Goal: Task Accomplishment & Management: Complete application form

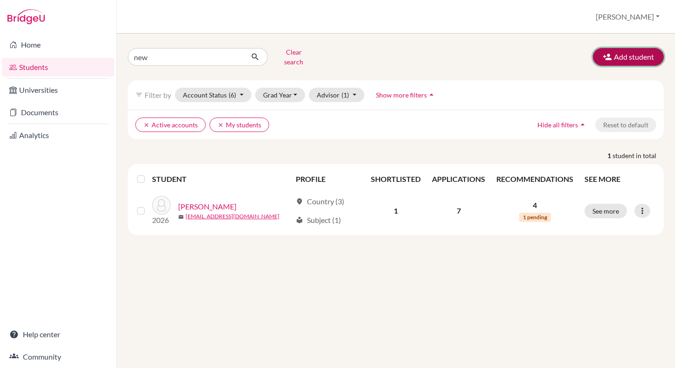
click at [633, 53] on button "Add student" at bounding box center [628, 57] width 71 height 18
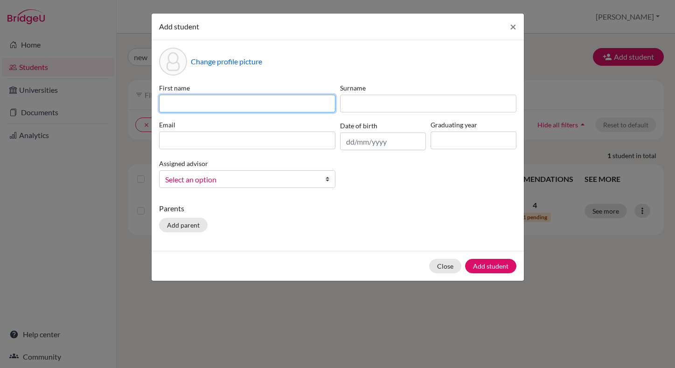
click at [289, 104] on input at bounding box center [247, 104] width 176 height 18
type input "Alexa"
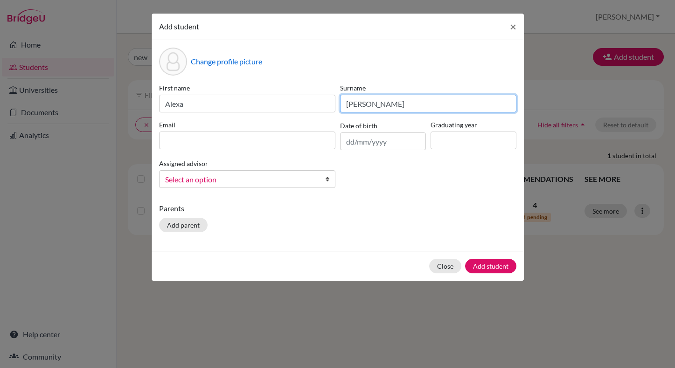
type input "[PERSON_NAME]"
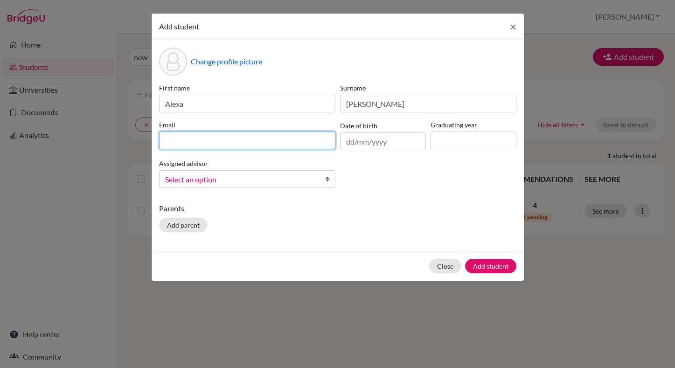
paste input "[EMAIL_ADDRESS][PERSON_NAME][DOMAIN_NAME]"
type input "[EMAIL_ADDRESS][PERSON_NAME][DOMAIN_NAME]"
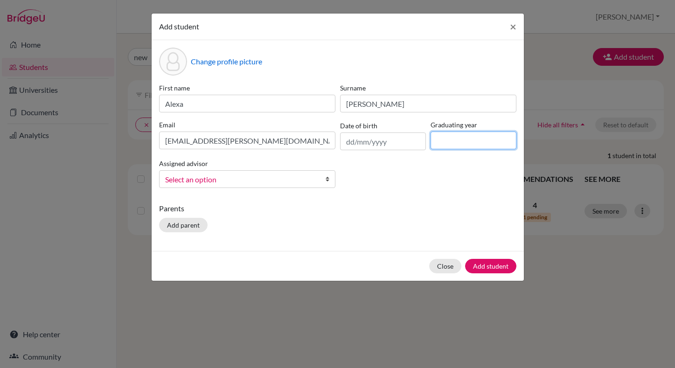
click at [465, 145] on input at bounding box center [473, 140] width 86 height 18
type input "2029"
click at [284, 178] on span "Select an option" at bounding box center [241, 179] width 152 height 12
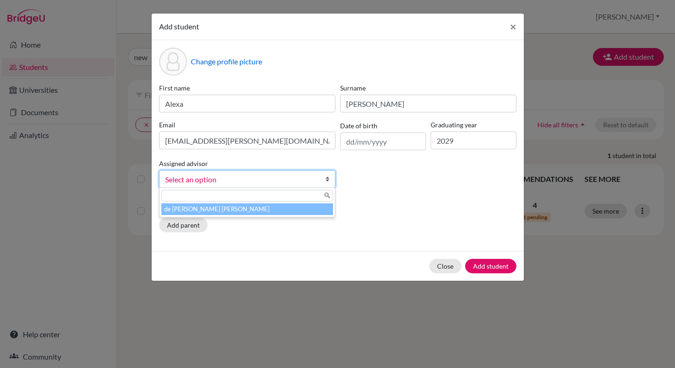
click at [223, 213] on li "de [PERSON_NAME] [PERSON_NAME]" at bounding box center [247, 209] width 172 height 12
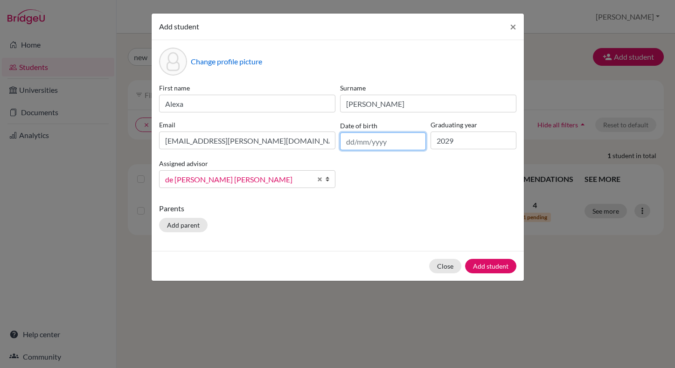
click at [363, 142] on input "text" at bounding box center [383, 141] width 86 height 18
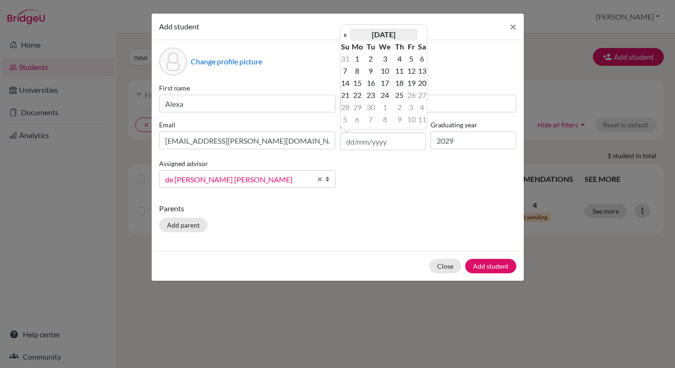
click at [383, 33] on th "[DATE]" at bounding box center [384, 34] width 68 height 12
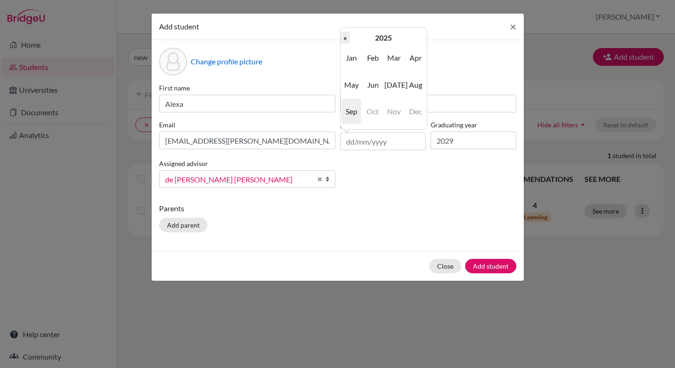
click at [345, 39] on th "«" at bounding box center [344, 38] width 9 height 12
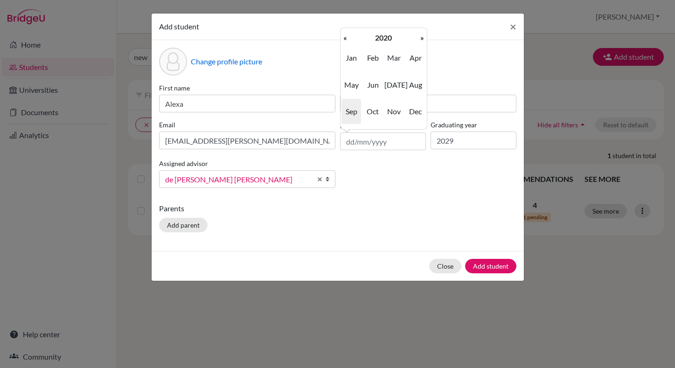
click at [345, 39] on th "«" at bounding box center [344, 38] width 9 height 12
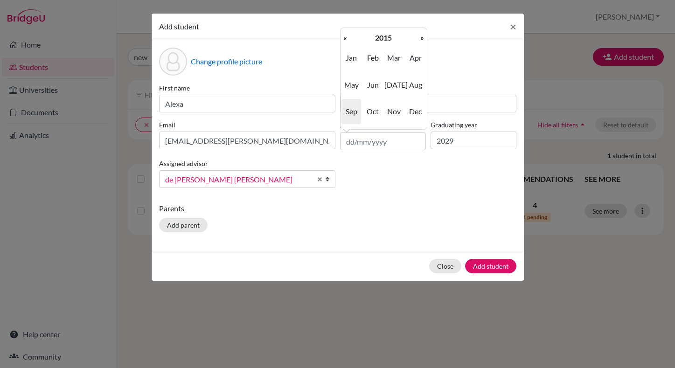
click at [345, 39] on th "«" at bounding box center [344, 38] width 9 height 12
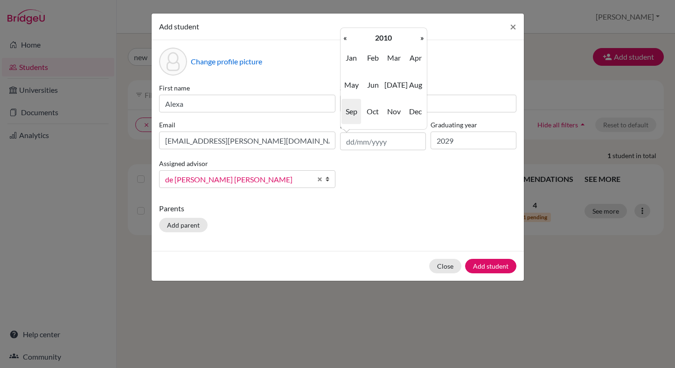
click at [351, 112] on span "Sep" at bounding box center [351, 111] width 20 height 25
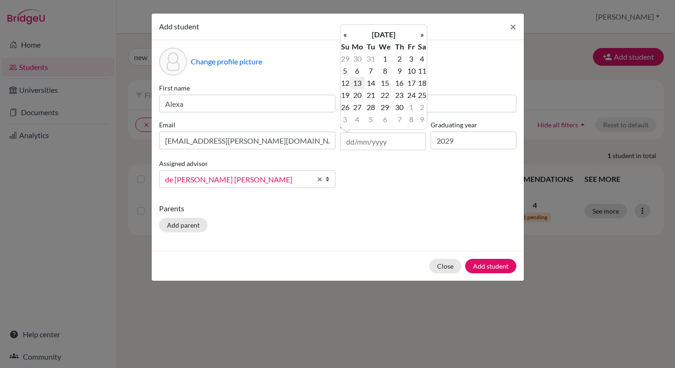
click at [359, 81] on td "13" at bounding box center [357, 83] width 15 height 12
type input "[DATE]"
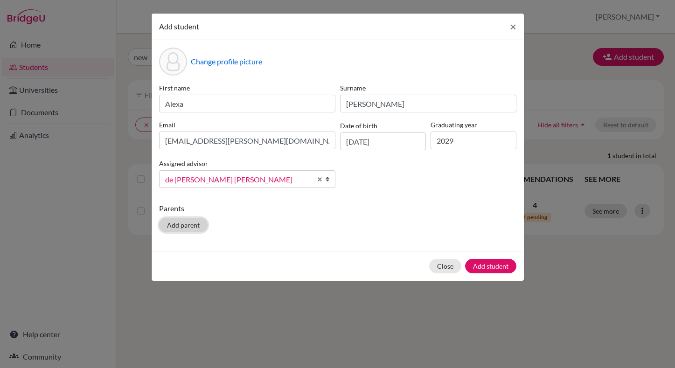
click at [182, 228] on button "Add parent" at bounding box center [183, 225] width 48 height 14
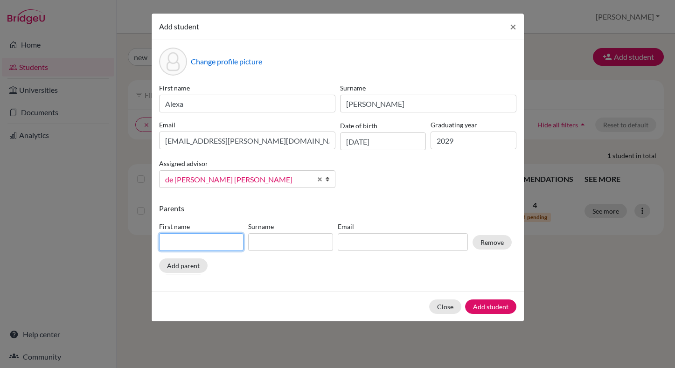
click at [194, 242] on input at bounding box center [201, 242] width 85 height 18
type input "[PERSON_NAME]"
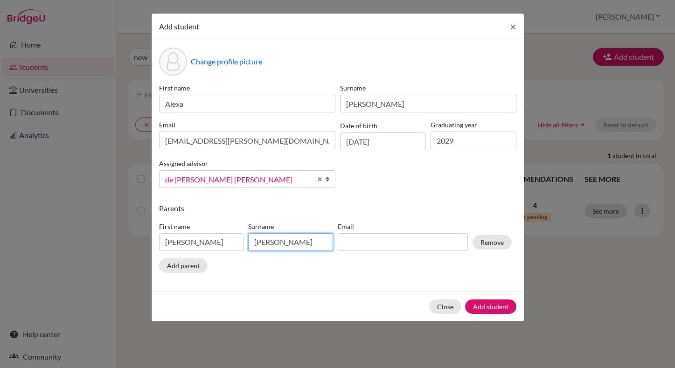
type input "[PERSON_NAME]"
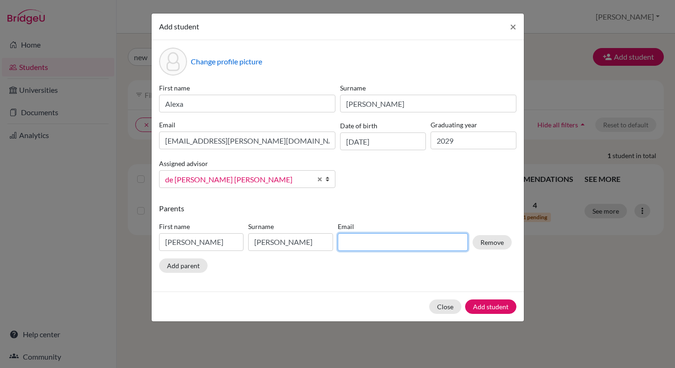
click at [363, 246] on input at bounding box center [403, 242] width 130 height 18
paste input "[EMAIL_ADDRESS][DOMAIN_NAME]"
type input "[EMAIL_ADDRESS][DOMAIN_NAME]"
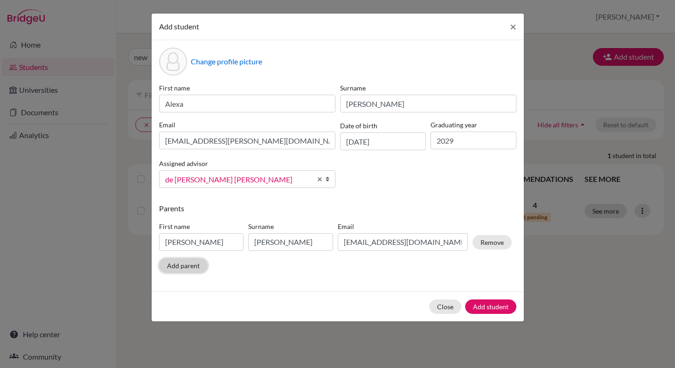
click at [174, 268] on button "Add parent" at bounding box center [183, 265] width 48 height 14
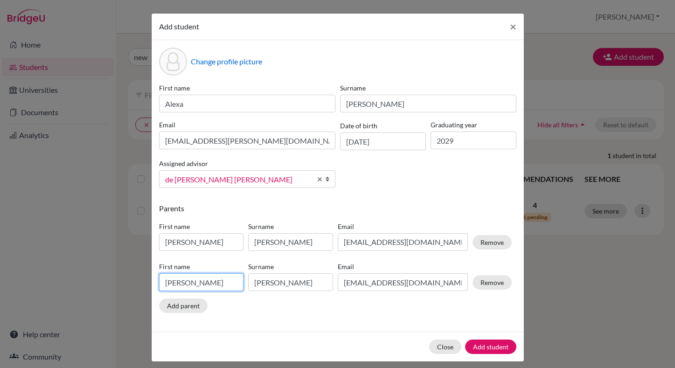
drag, startPoint x: 198, startPoint y: 281, endPoint x: 132, endPoint y: 282, distance: 65.7
click at [132, 282] on div "Add student × Change profile picture First name Alexa Surname [PERSON_NAME] Ema…" at bounding box center [337, 184] width 675 height 368
type input "[PERSON_NAME]"
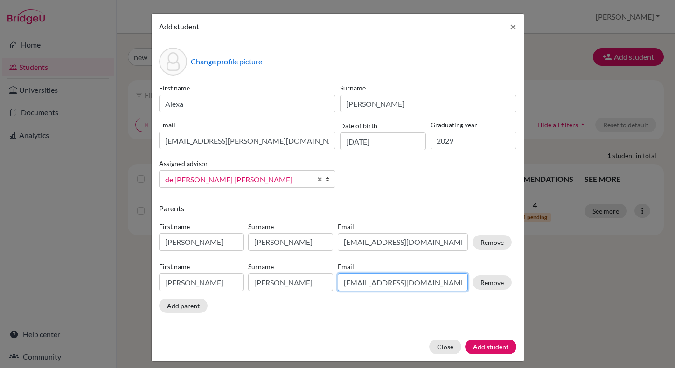
type input "[PERSON_NAME]"
paste input "[EMAIL_ADDRESS][DOMAIN_NAME]"
type input "[EMAIL_ADDRESS][DOMAIN_NAME]"
click at [187, 309] on button "Add parent" at bounding box center [183, 305] width 48 height 14
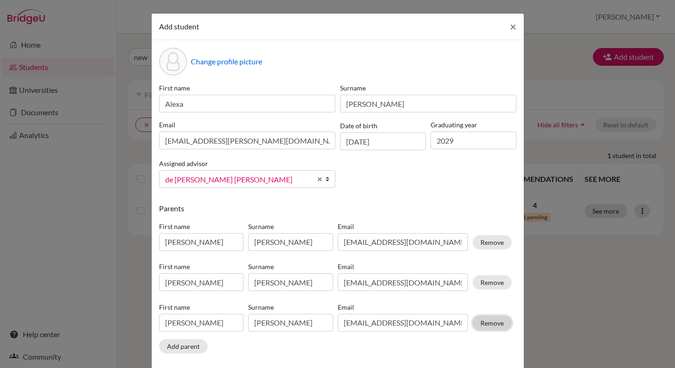
click at [482, 325] on button "Remove" at bounding box center [491, 323] width 39 height 14
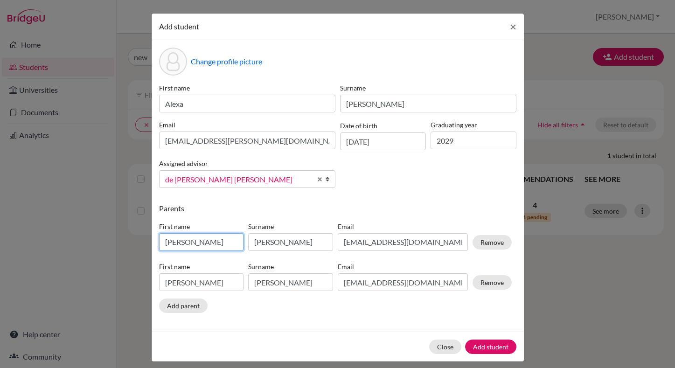
click at [187, 242] on input "[PERSON_NAME]" at bounding box center [201, 242] width 85 height 18
drag, startPoint x: 195, startPoint y: 243, endPoint x: 143, endPoint y: 242, distance: 51.8
click at [143, 242] on div "Add student × Change profile picture First name Alexa Surname [PERSON_NAME] Ema…" at bounding box center [337, 184] width 675 height 368
type input "[PERSON_NAME]"
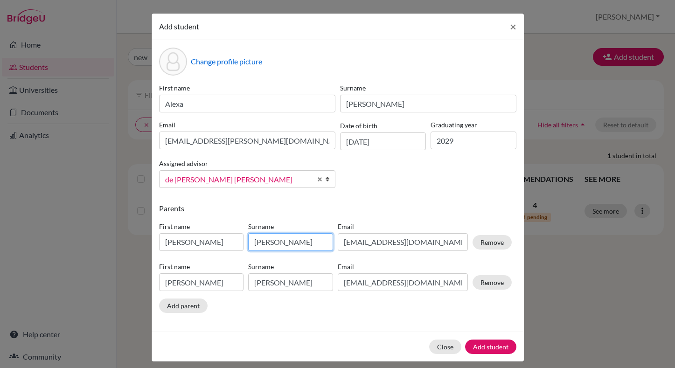
type input "[PERSON_NAME]"
type input "M"
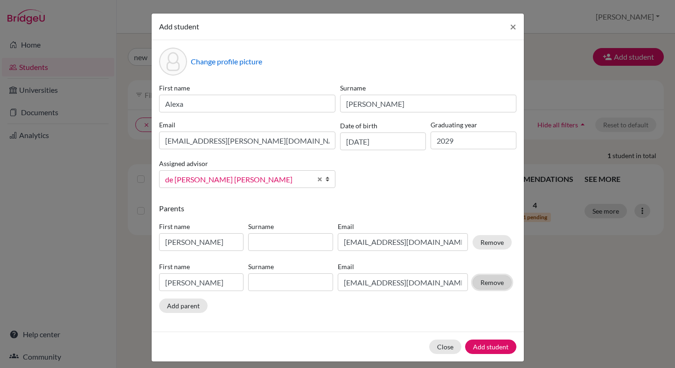
click at [485, 286] on div "First name [PERSON_NAME] Email [EMAIL_ADDRESS][DOMAIN_NAME] Remove" at bounding box center [335, 278] width 357 height 41
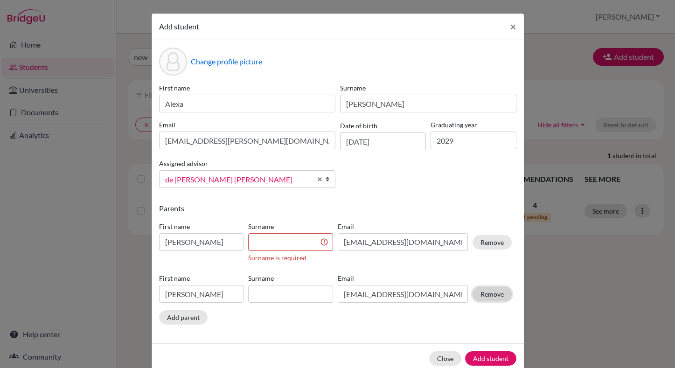
click at [496, 294] on button "Remove" at bounding box center [491, 294] width 39 height 14
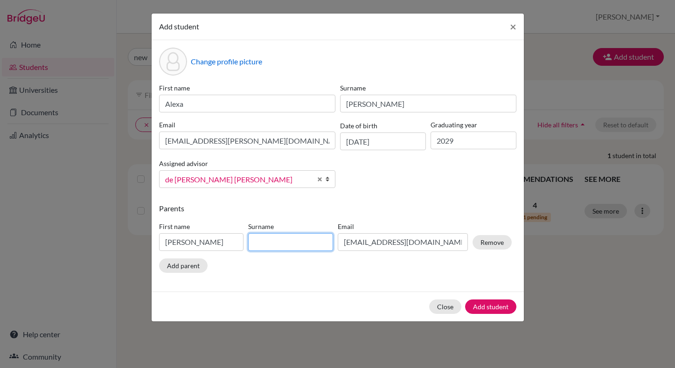
click at [275, 243] on input at bounding box center [290, 242] width 85 height 18
type input "[PERSON_NAME]"
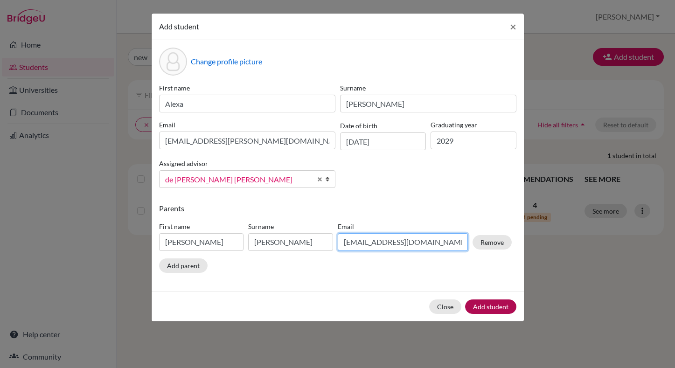
type input "[EMAIL_ADDRESS][DOMAIN_NAME]"
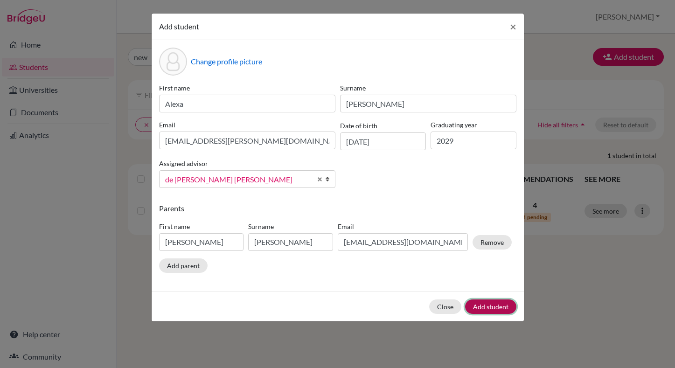
click at [491, 306] on button "Add student" at bounding box center [490, 306] width 51 height 14
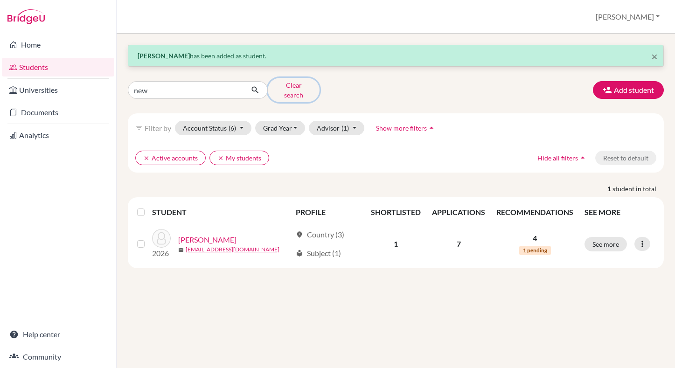
click at [289, 88] on button "Clear search" at bounding box center [294, 90] width 52 height 24
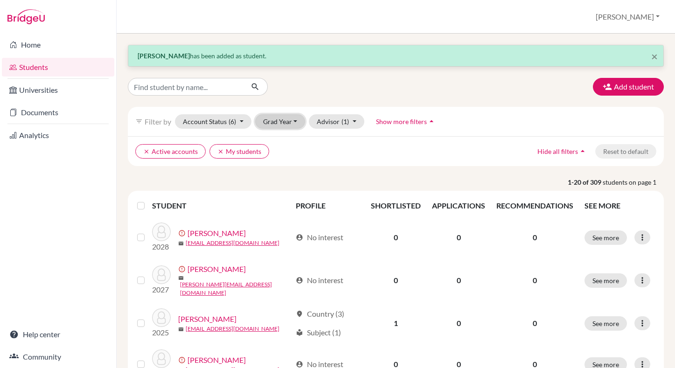
click at [279, 116] on button "Grad Year" at bounding box center [280, 121] width 50 height 14
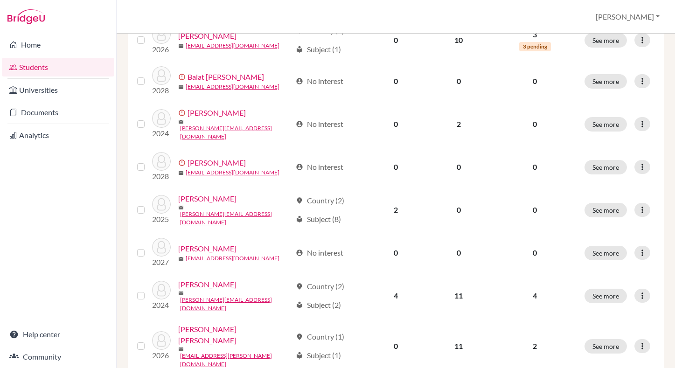
scroll to position [733, 0]
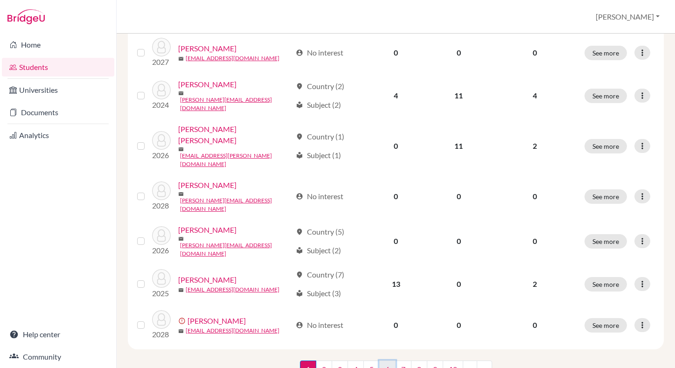
click at [380, 360] on link "6" at bounding box center [387, 369] width 16 height 18
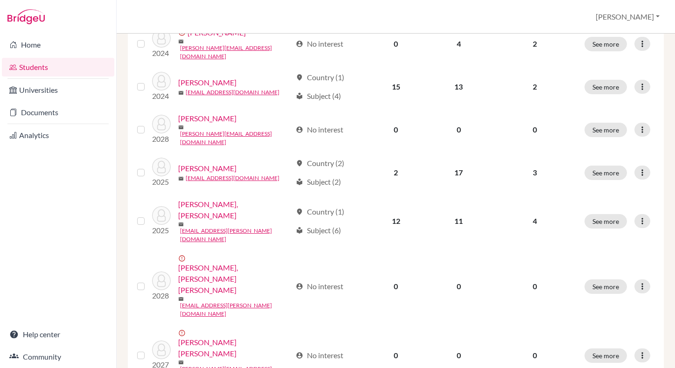
scroll to position [732, 0]
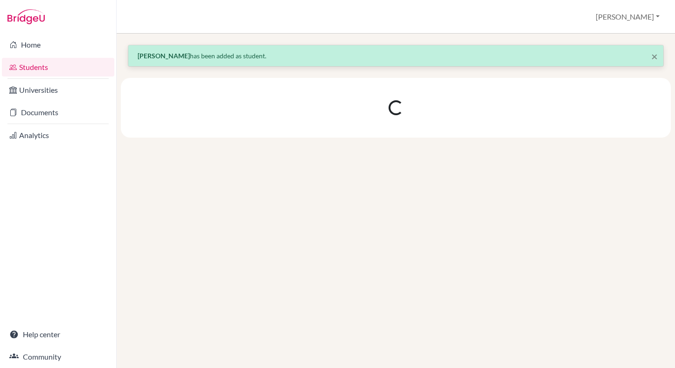
scroll to position [0, 0]
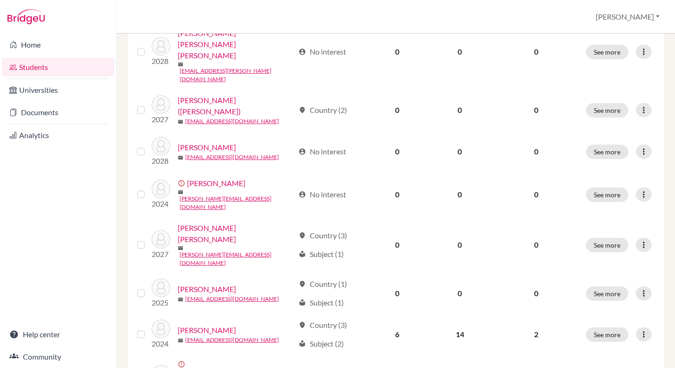
scroll to position [732, 0]
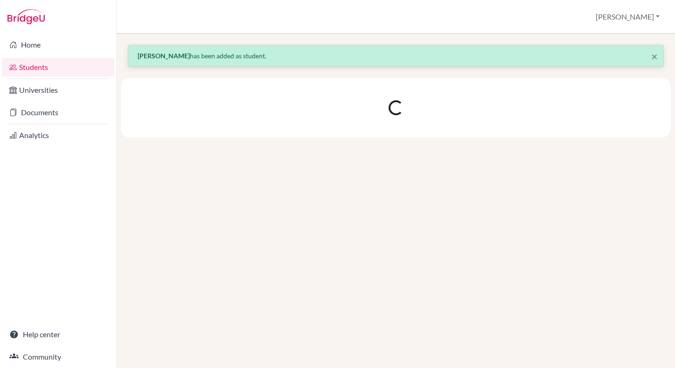
scroll to position [0, 0]
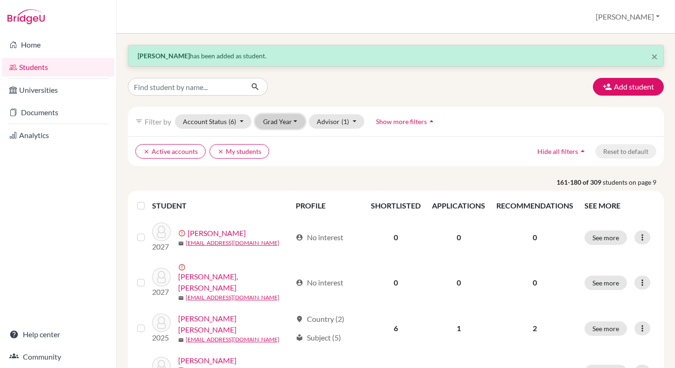
click at [286, 124] on button "Grad Year" at bounding box center [280, 121] width 50 height 14
click at [286, 143] on div "2028" at bounding box center [283, 141] width 33 height 11
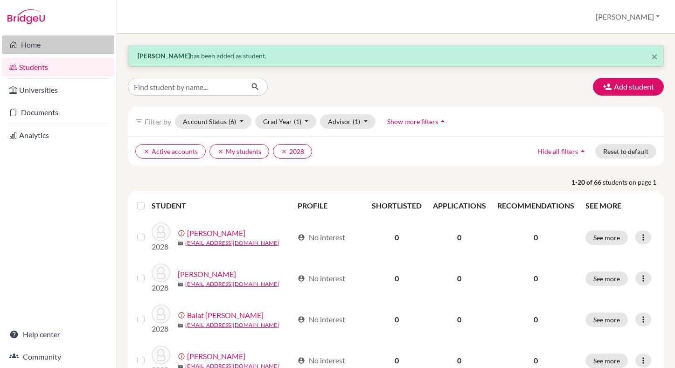
click at [35, 44] on link "Home" at bounding box center [58, 44] width 112 height 19
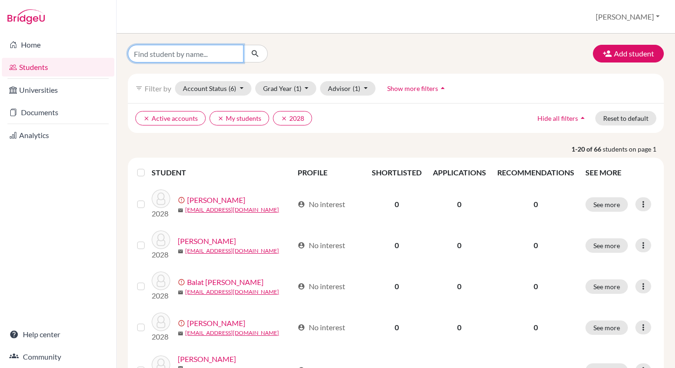
click at [214, 58] on input "Find student by name..." at bounding box center [186, 54] width 116 height 18
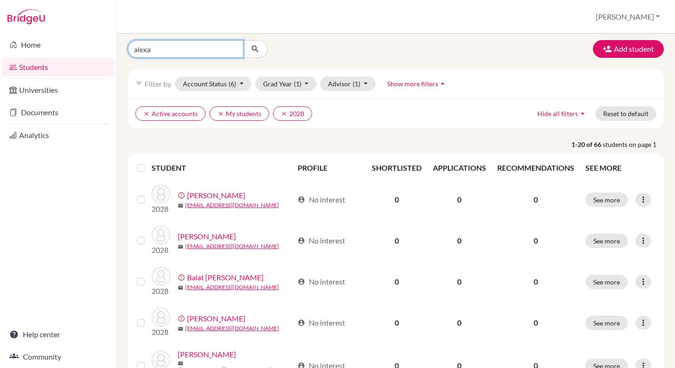
type input "alexa"
click at [253, 52] on icon "submit" at bounding box center [254, 48] width 9 height 9
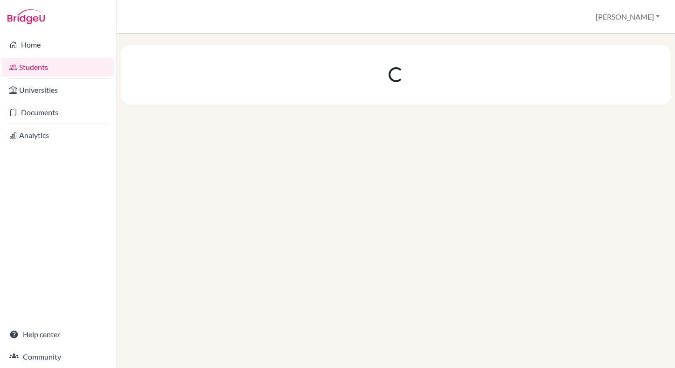
scroll to position [0, 0]
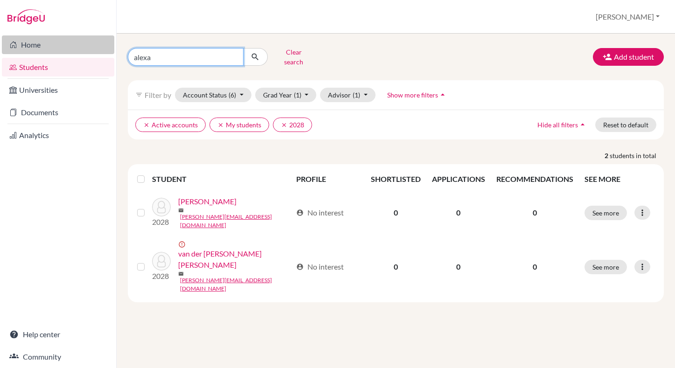
drag, startPoint x: 186, startPoint y: 55, endPoint x: 104, endPoint y: 49, distance: 82.3
click at [104, 49] on div "Home Students Universities Documents Analytics Help center Community Students o…" at bounding box center [337, 184] width 675 height 368
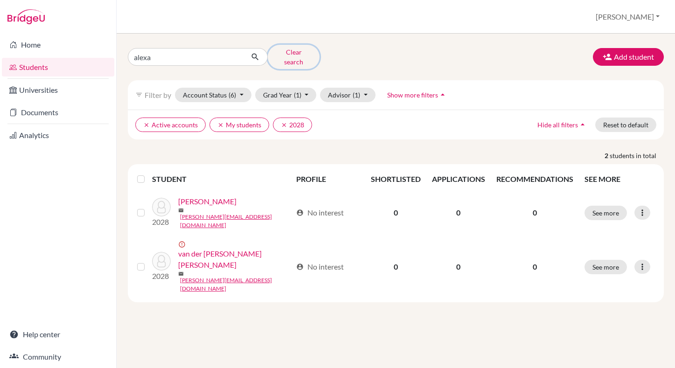
click at [287, 55] on button "Clear search" at bounding box center [294, 57] width 52 height 24
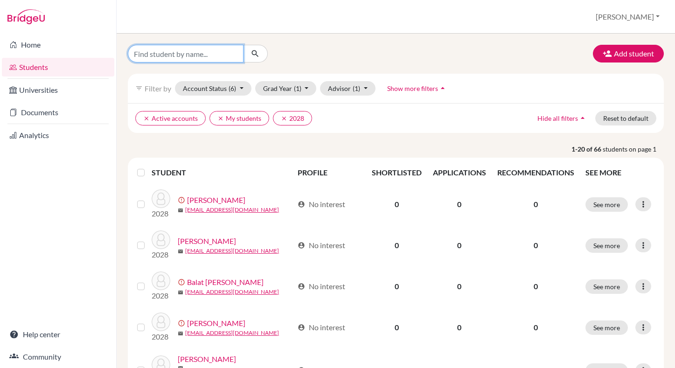
click at [227, 55] on input "Find student by name..." at bounding box center [186, 54] width 116 height 18
type input "alexa"
click button "submit" at bounding box center [255, 54] width 25 height 18
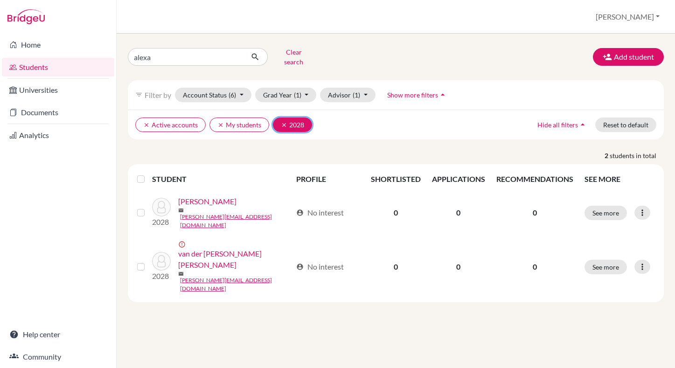
click at [281, 122] on icon "clear" at bounding box center [284, 125] width 7 height 7
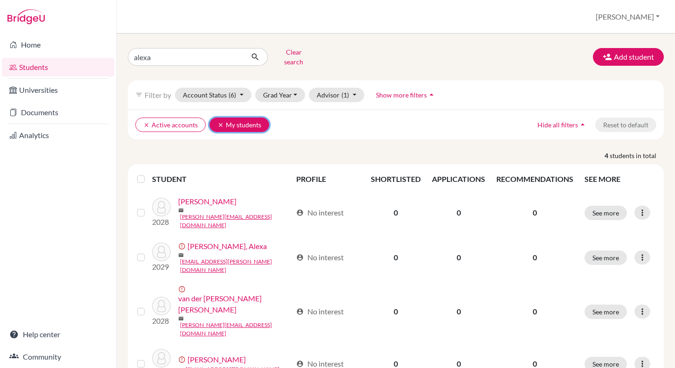
click at [220, 122] on icon "clear" at bounding box center [220, 125] width 7 height 7
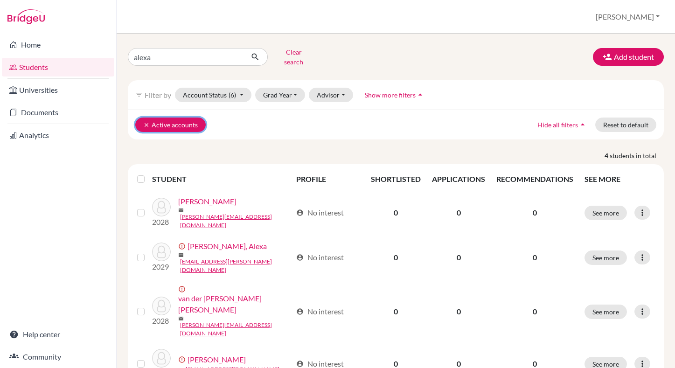
click at [146, 122] on icon "clear" at bounding box center [146, 125] width 7 height 7
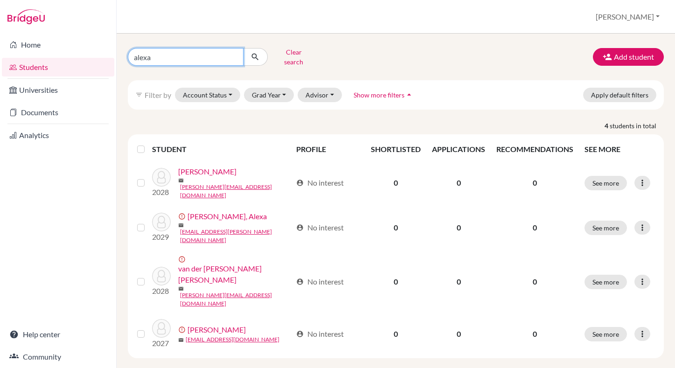
click at [184, 55] on input "alexa" at bounding box center [186, 57] width 116 height 18
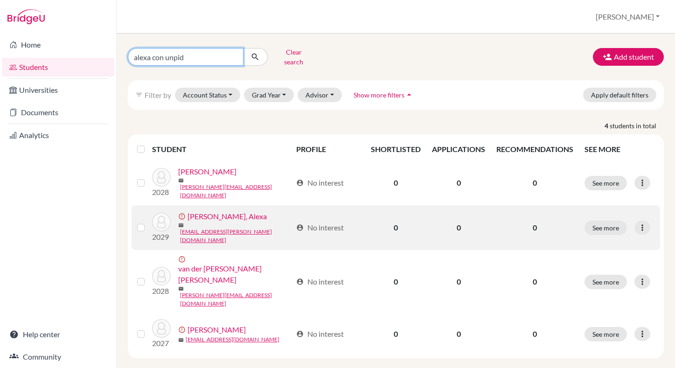
type input "alexa con unpid"
click at [227, 211] on link "[PERSON_NAME], Alexa" at bounding box center [226, 216] width 79 height 11
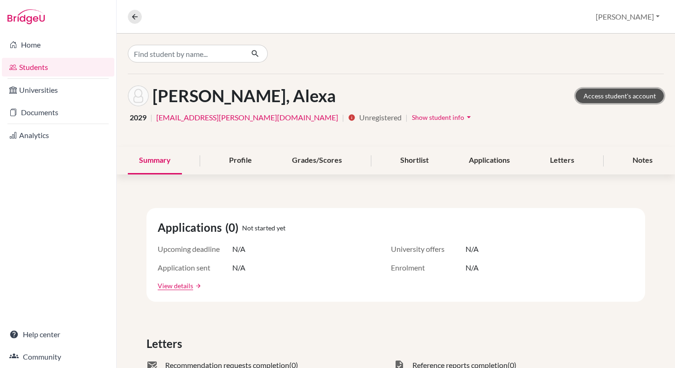
click at [607, 95] on link "Access student's account" at bounding box center [619, 96] width 88 height 14
